Goal: Transaction & Acquisition: Purchase product/service

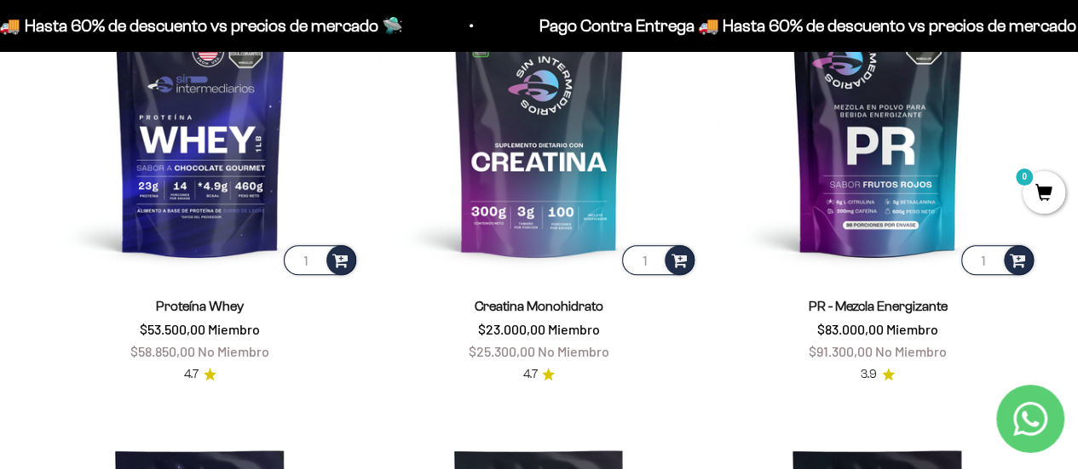
scroll to position [709, 0]
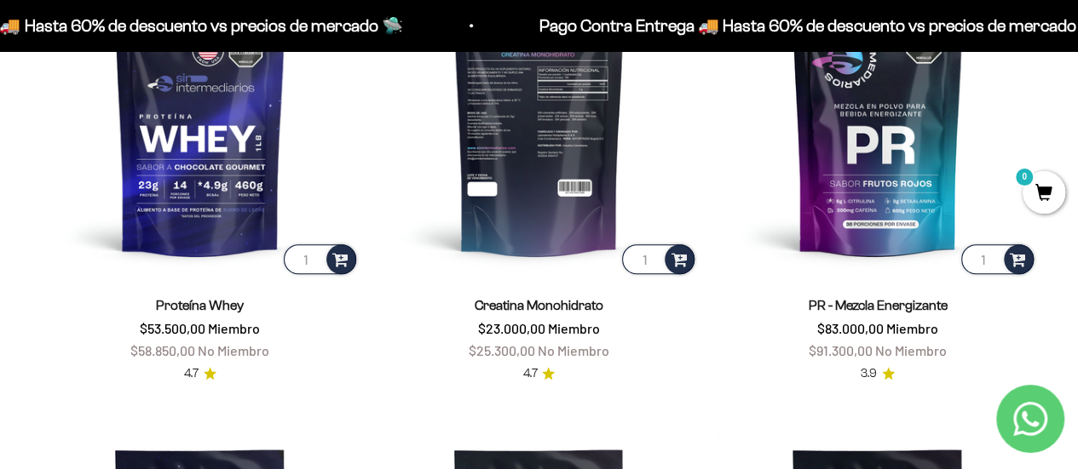
click at [639, 262] on input "1" at bounding box center [658, 260] width 72 height 30
click at [545, 217] on img at bounding box center [539, 118] width 319 height 319
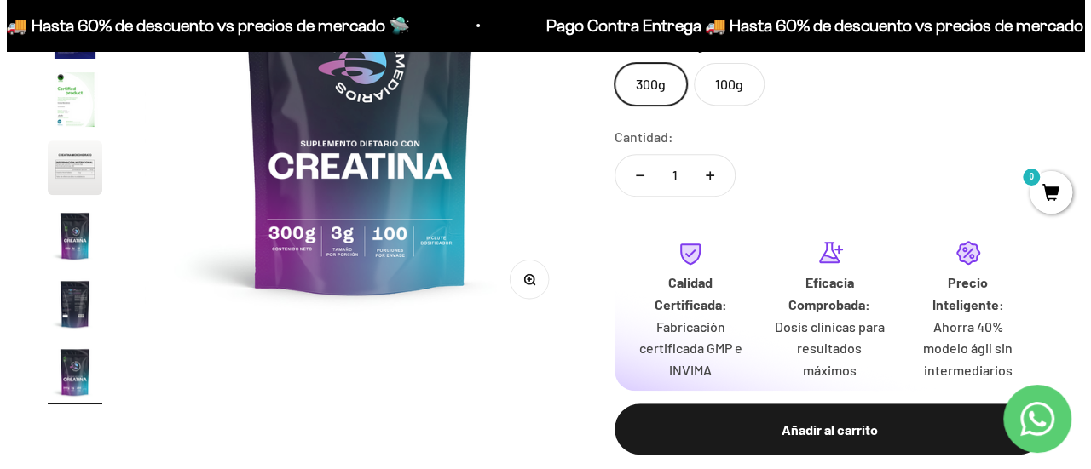
scroll to position [326, 0]
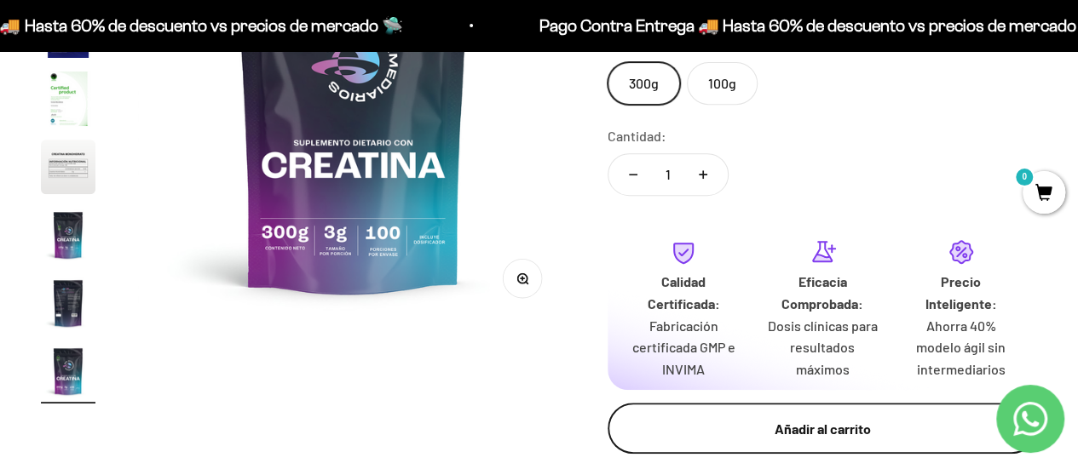
click at [705, 417] on button "Añadir al carrito" at bounding box center [821, 428] width 429 height 51
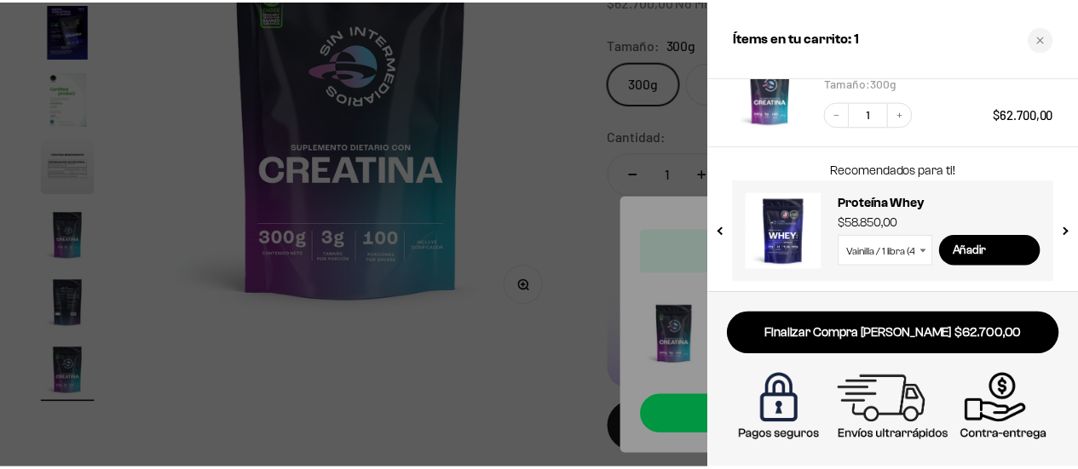
scroll to position [138, 0]
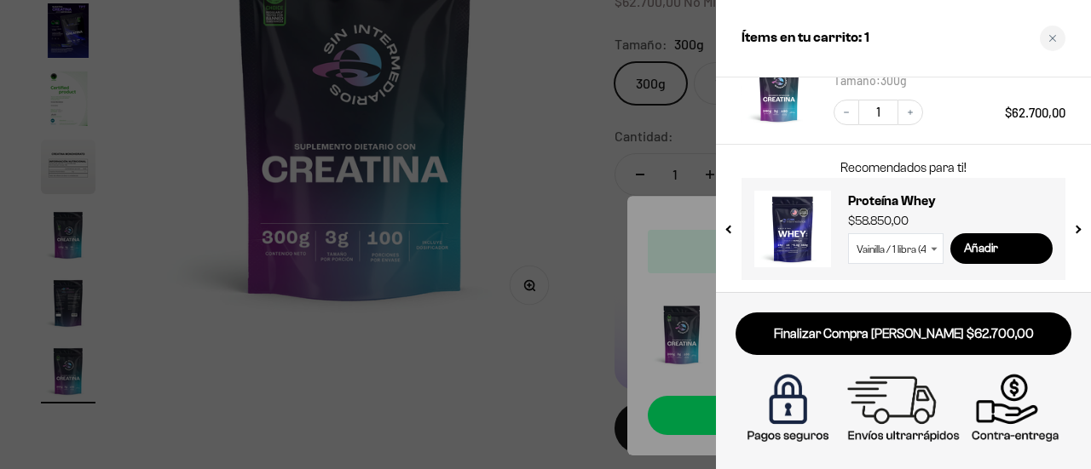
click at [608, 159] on div at bounding box center [545, 234] width 1091 height 469
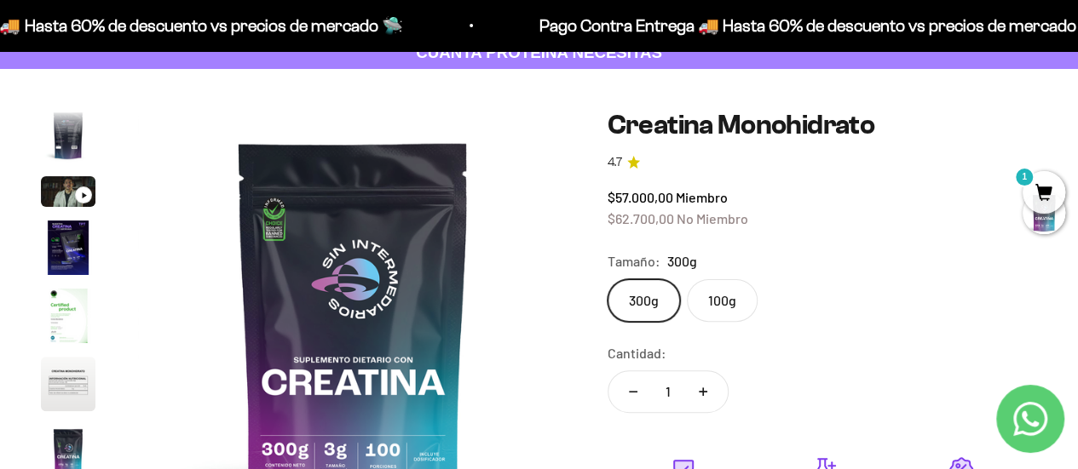
scroll to position [0, 0]
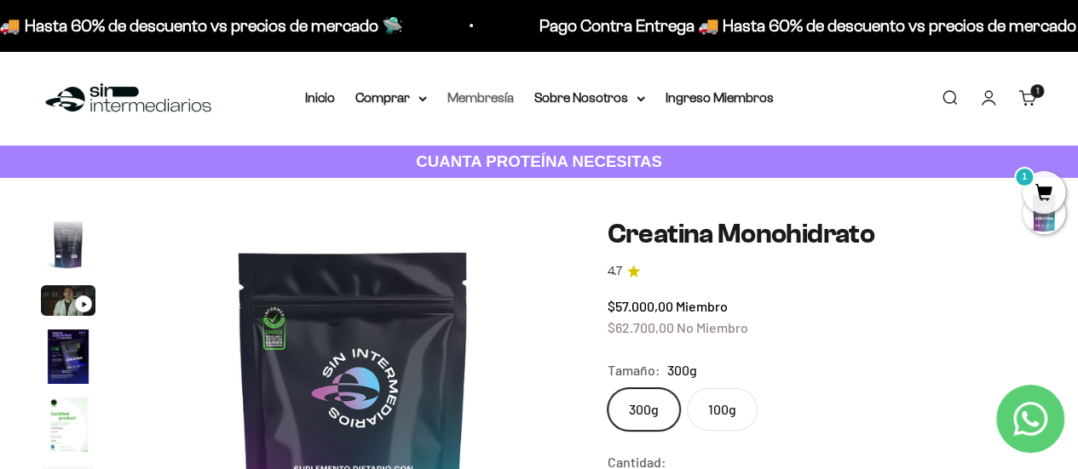
click at [458, 97] on link "Membresía" at bounding box center [480, 97] width 66 height 14
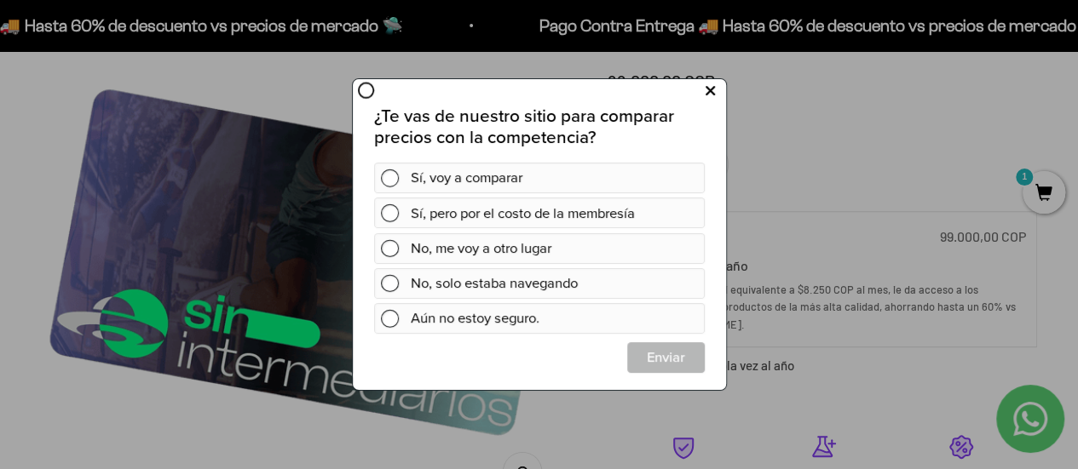
click at [698, 94] on button at bounding box center [710, 92] width 32 height 28
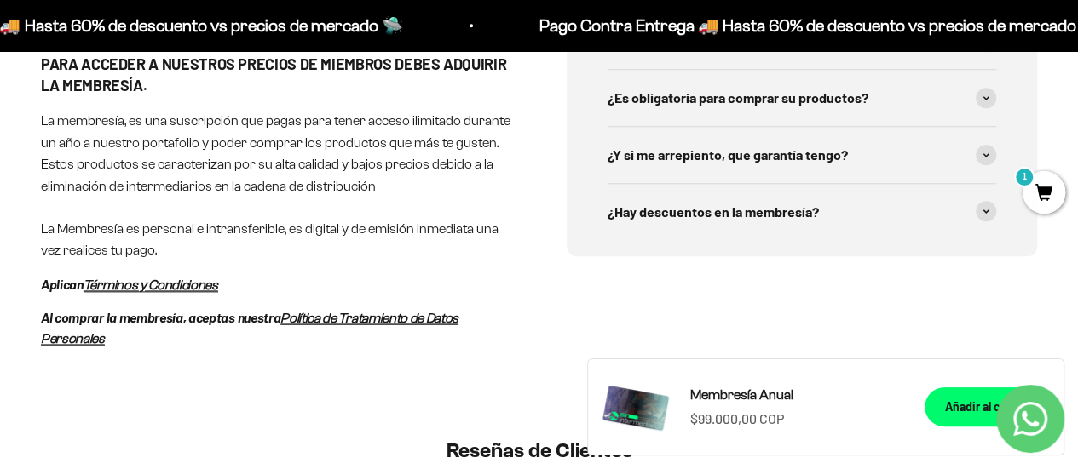
scroll to position [952, 0]
click at [765, 143] on span "¿Y si me arrepiento, que garantía tengo?" at bounding box center [727, 154] width 240 height 22
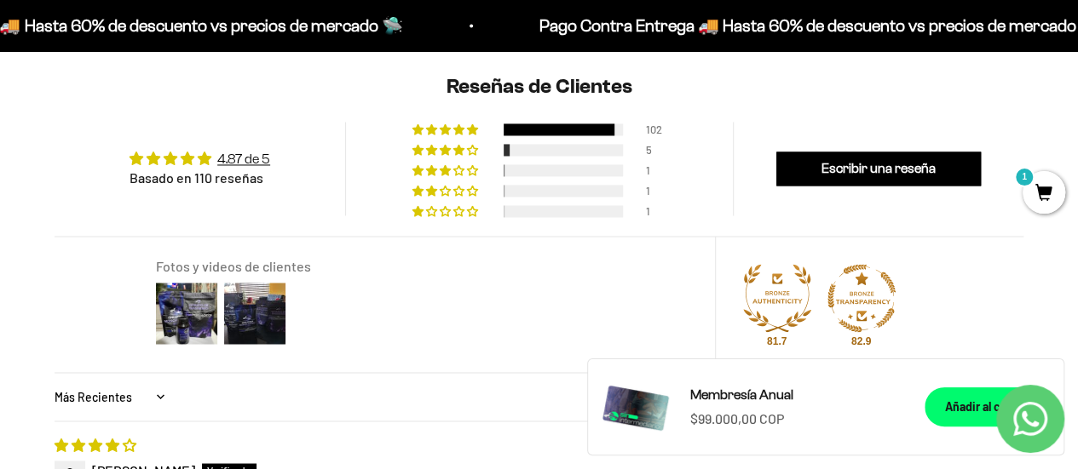
scroll to position [1315, 0]
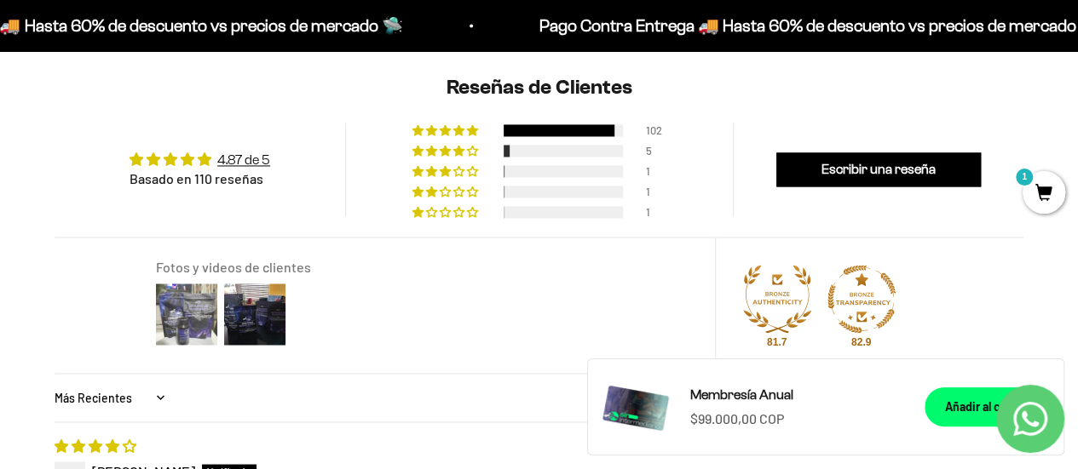
click at [165, 320] on img at bounding box center [187, 314] width 68 height 68
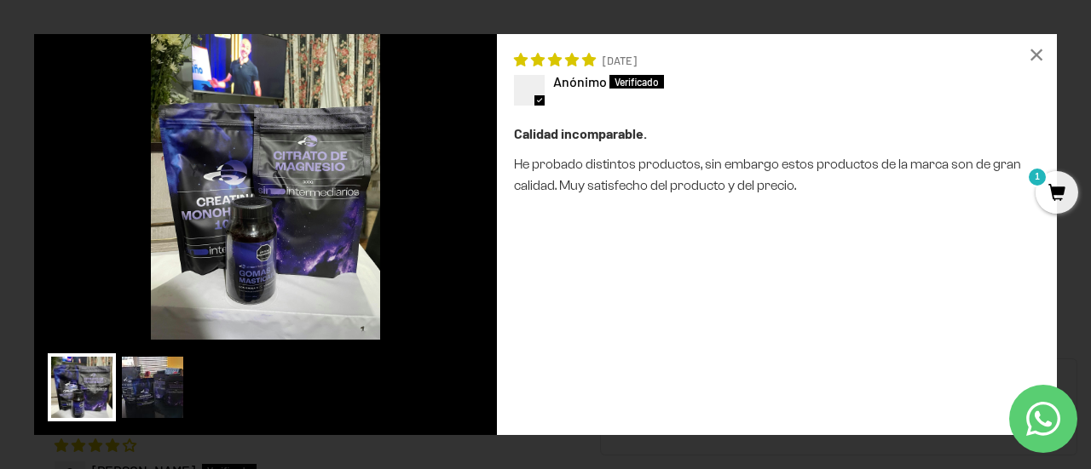
click at [143, 383] on img at bounding box center [152, 388] width 68 height 68
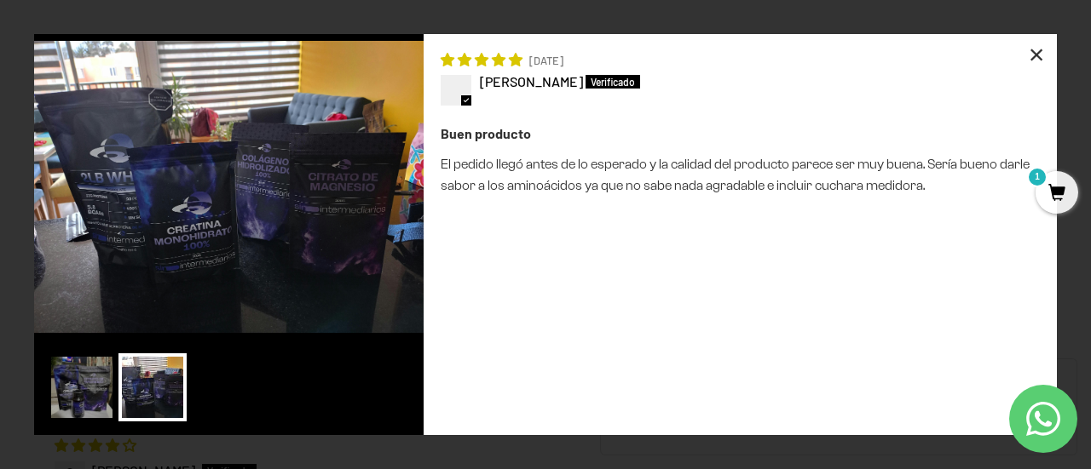
click at [1016, 64] on div "×" at bounding box center [1036, 54] width 41 height 41
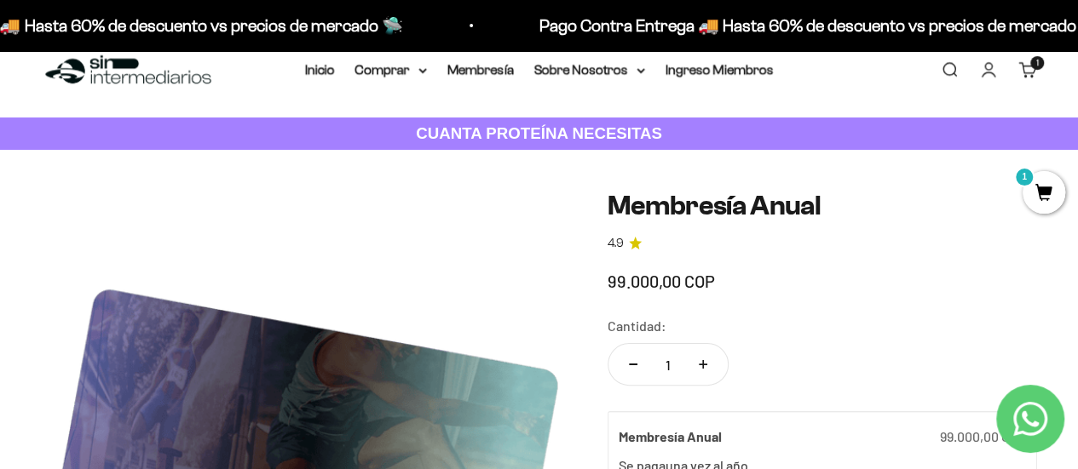
scroll to position [0, 0]
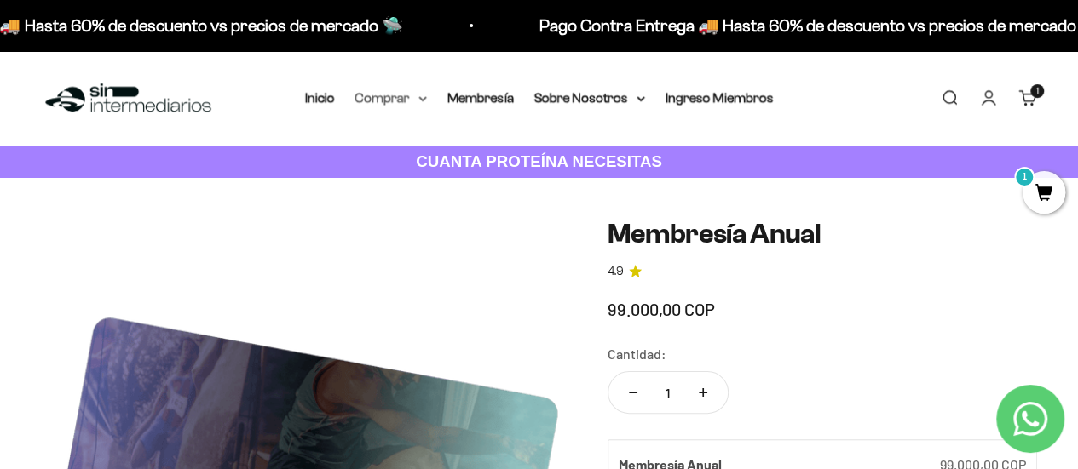
click at [386, 101] on summary "Comprar" at bounding box center [391, 98] width 72 height 22
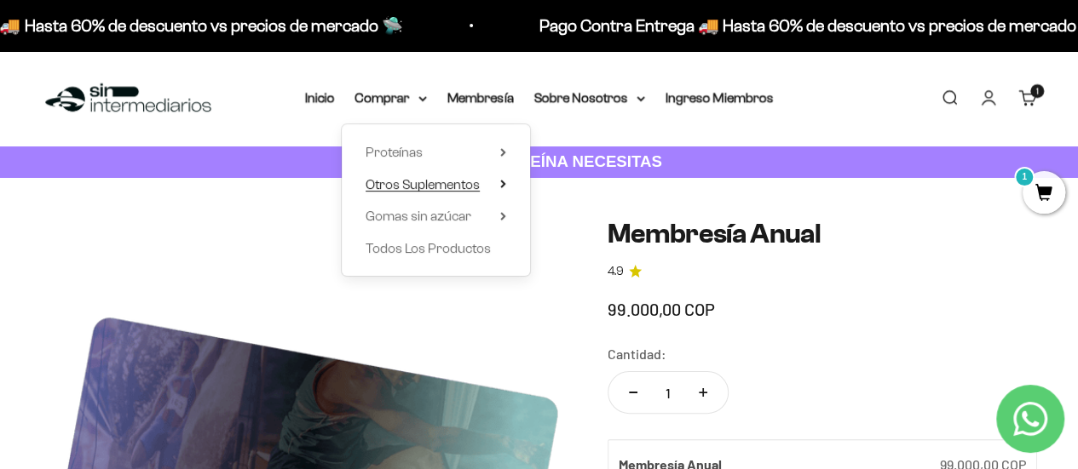
click at [392, 179] on span "Otros Suplementos" at bounding box center [423, 184] width 114 height 14
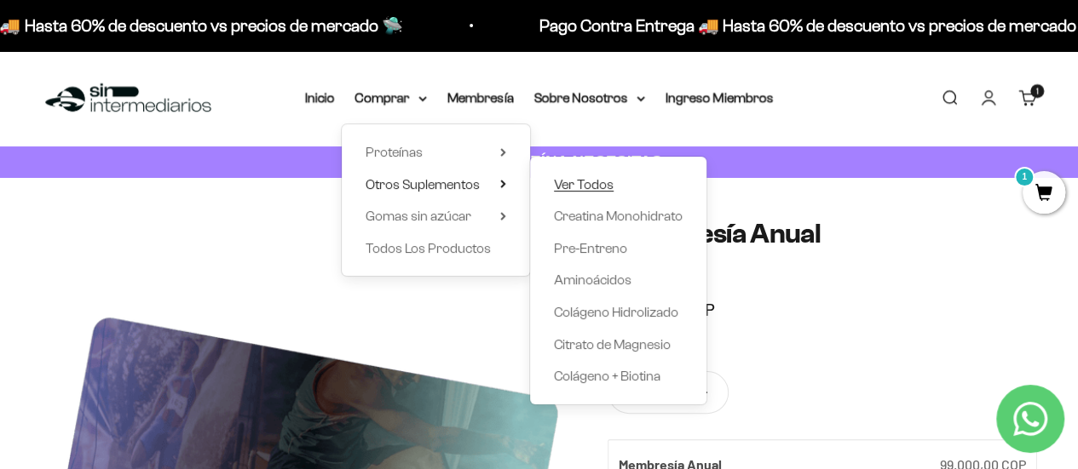
click at [590, 187] on span "Ver Todos" at bounding box center [584, 184] width 60 height 14
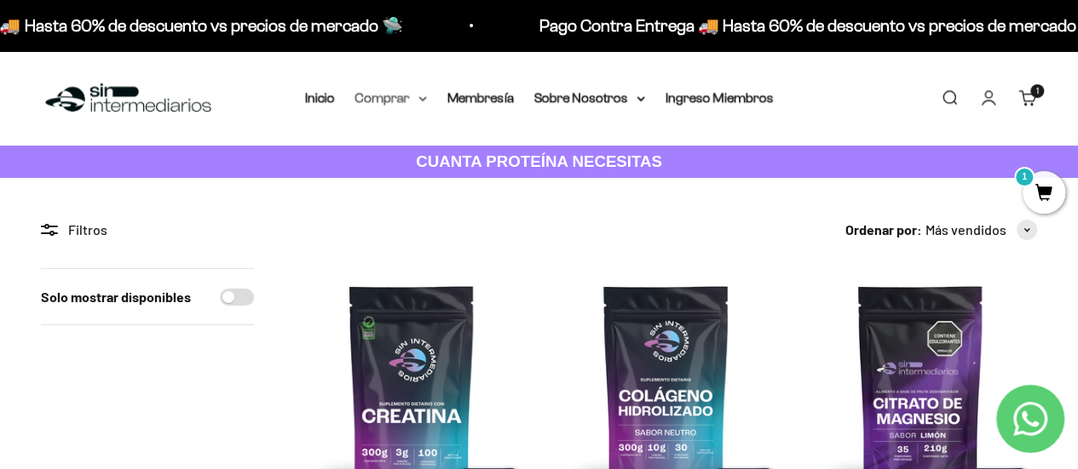
click at [423, 95] on summary "Comprar" at bounding box center [391, 98] width 72 height 22
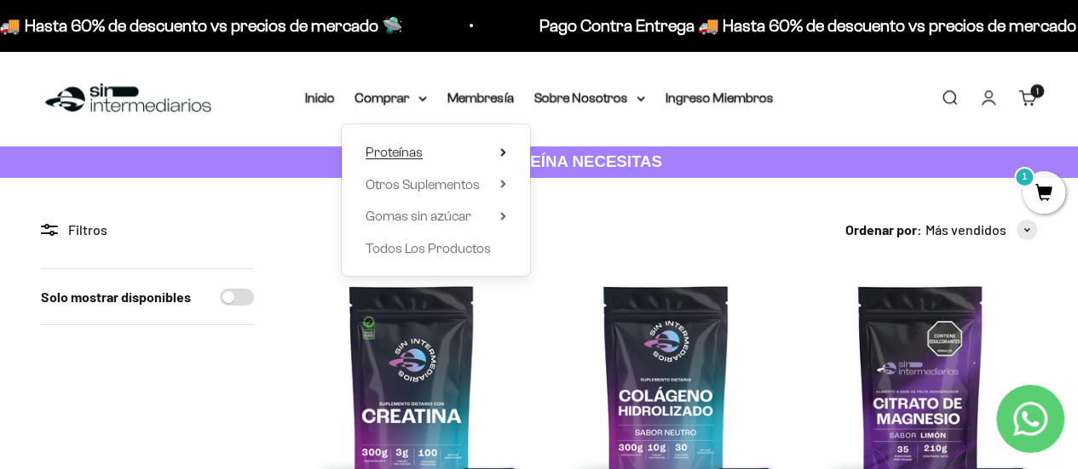
click at [499, 147] on summary "Proteínas" at bounding box center [436, 152] width 141 height 22
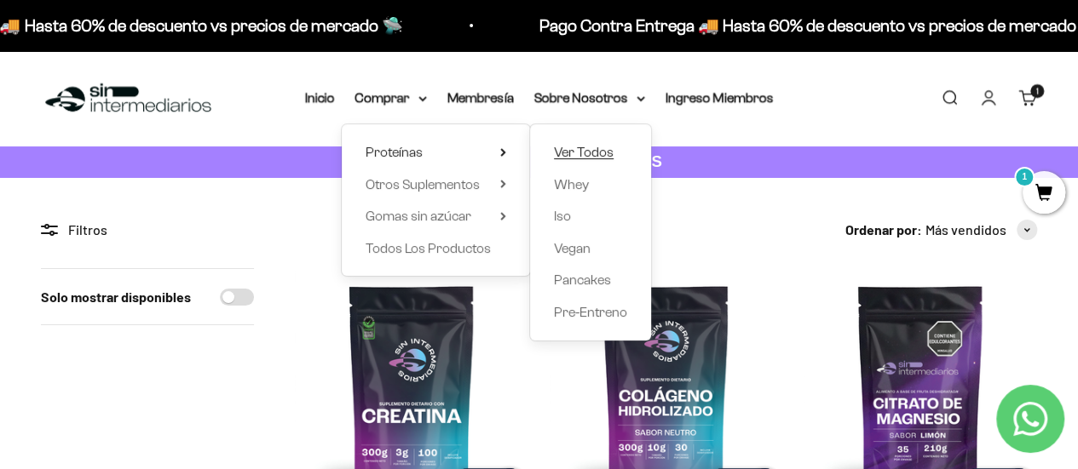
click at [600, 151] on span "Ver Todos" at bounding box center [584, 152] width 60 height 14
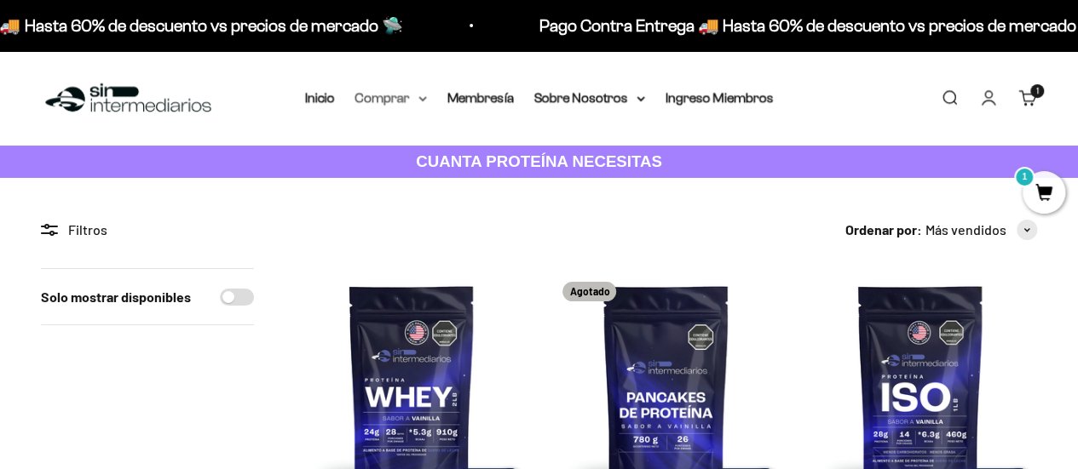
click at [426, 93] on summary "Comprar" at bounding box center [391, 98] width 72 height 22
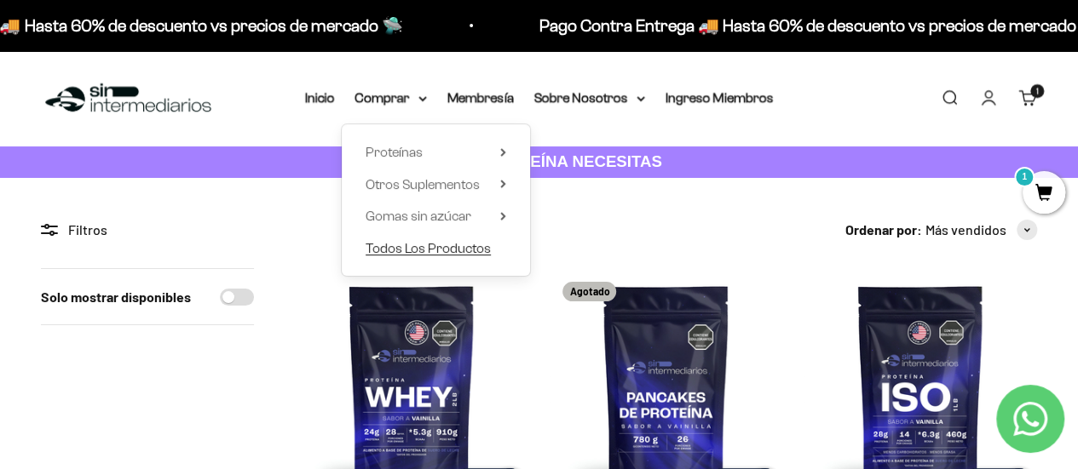
click at [389, 247] on span "Todos Los Productos" at bounding box center [428, 248] width 125 height 14
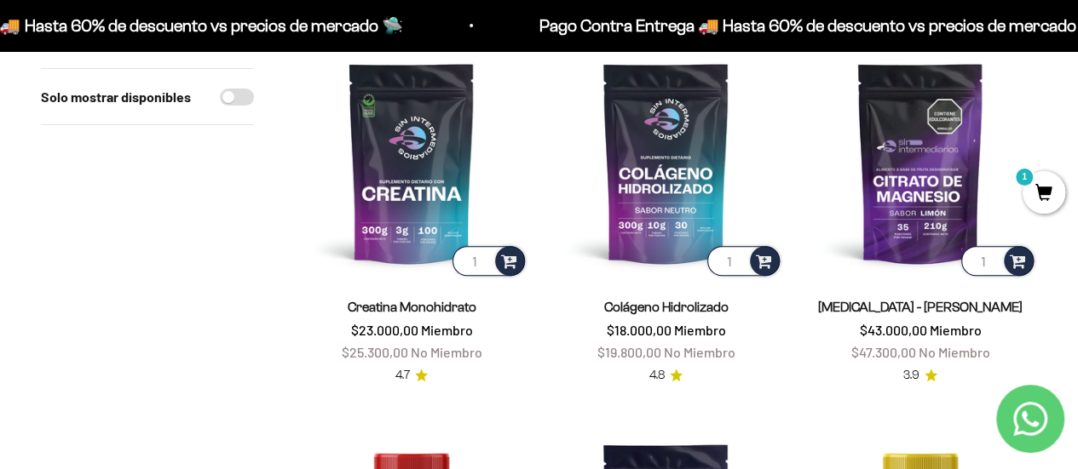
scroll to position [229, 0]
